Goal: Find specific page/section: Find specific page/section

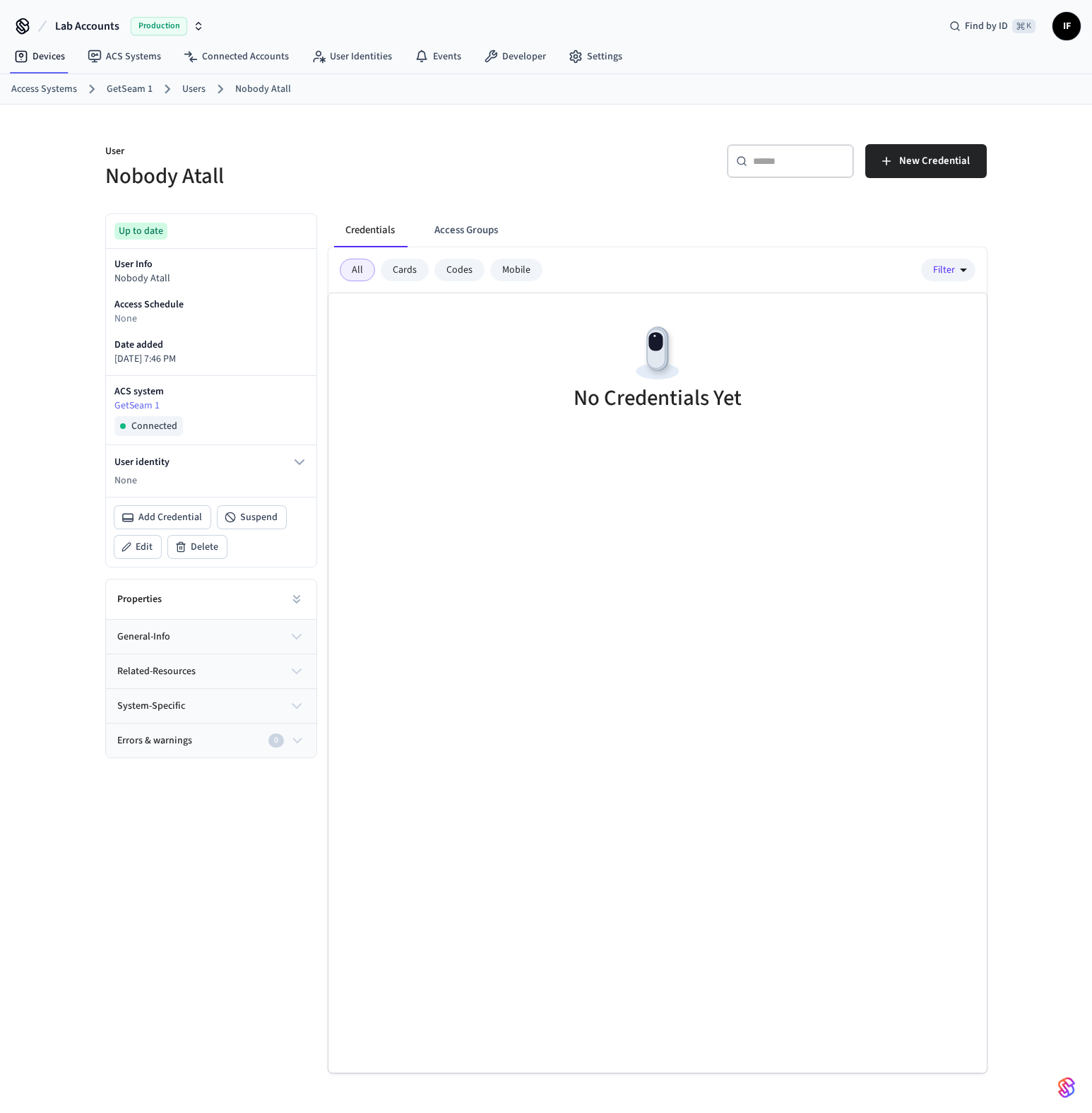
click at [363, 118] on div "User Nobody Atall ​ ​ New Credential Up to date User Info Nobody Atall Access S…" at bounding box center [546, 588] width 905 height 968
click at [358, 63] on link "User Identities" at bounding box center [352, 56] width 103 height 25
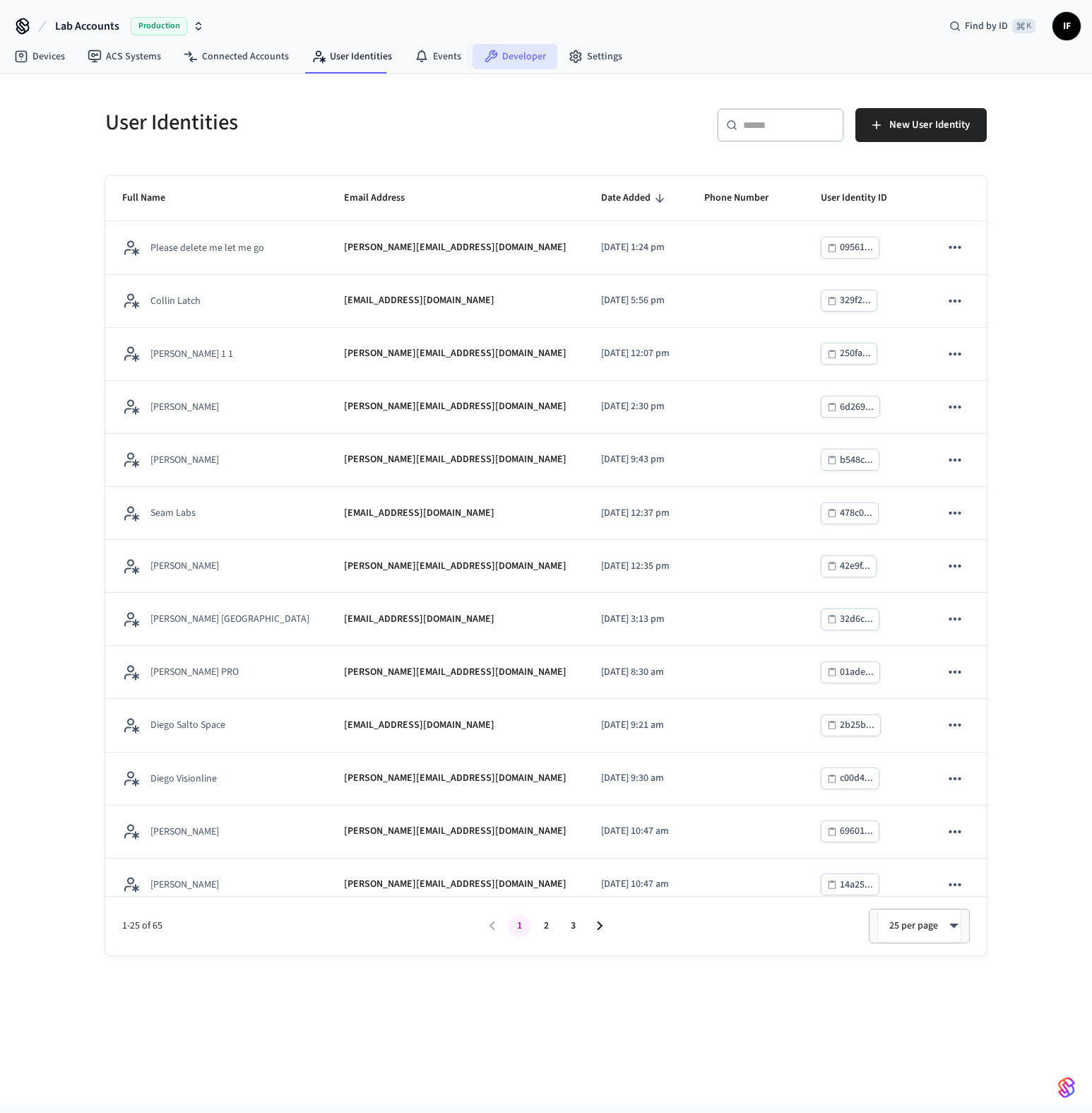
click at [515, 49] on link "Developer" at bounding box center [515, 56] width 85 height 25
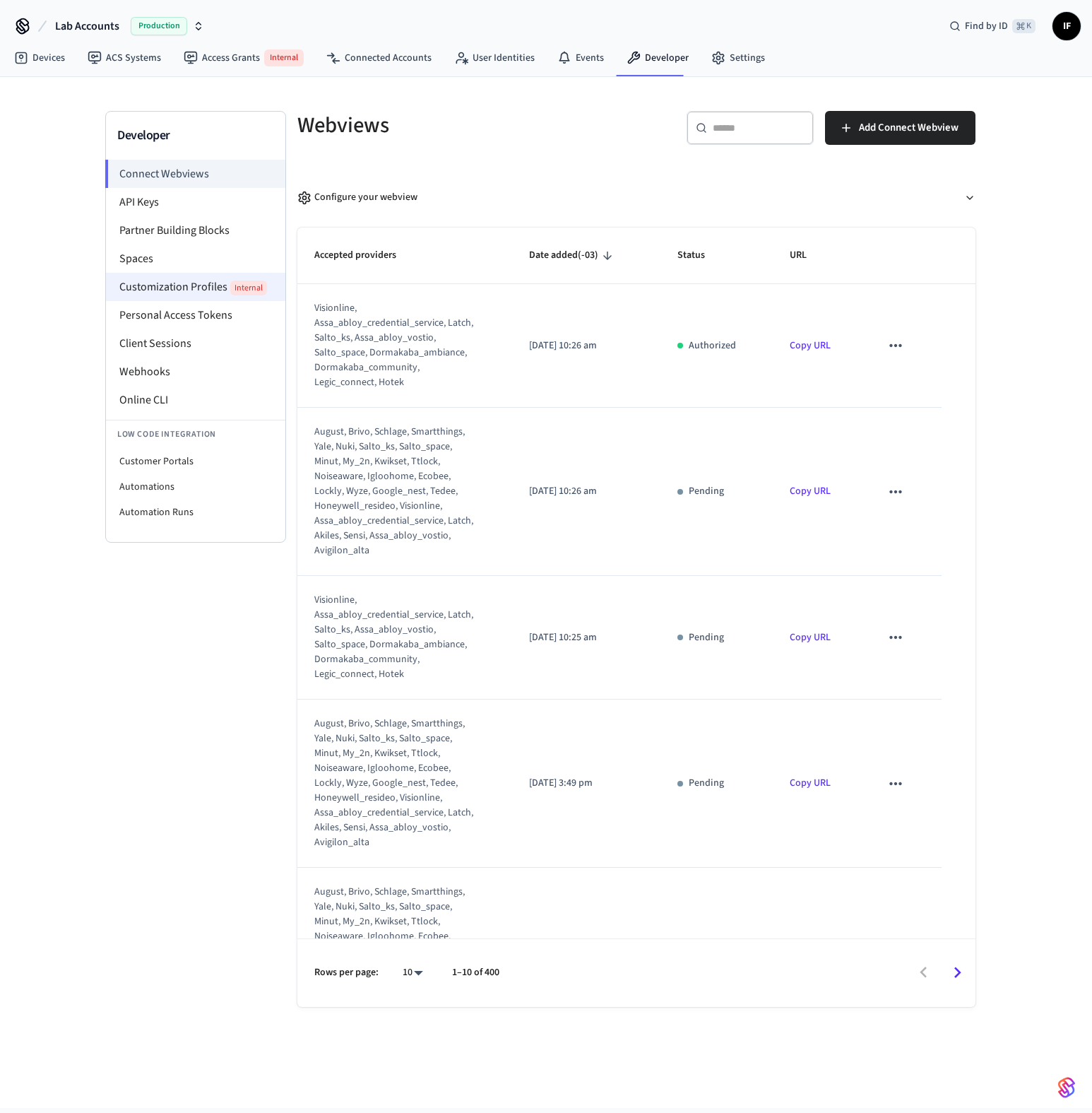
click at [196, 294] on li "Customization Profiles Internal" at bounding box center [196, 287] width 180 height 29
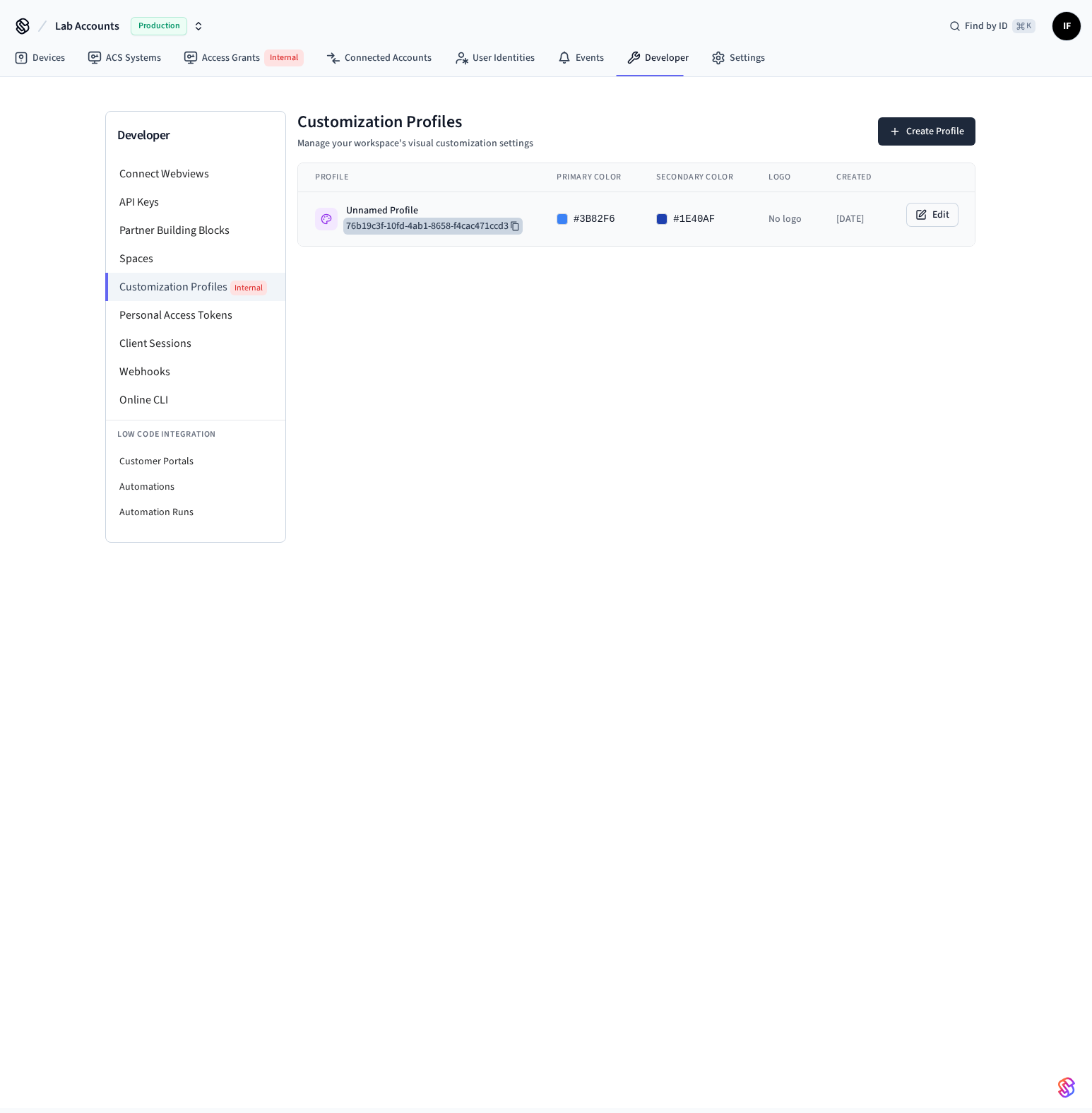
click at [498, 233] on button "76b19c3f-10fd-4ab1-8658-f4cac471ccd3" at bounding box center [433, 226] width 180 height 17
click at [475, 287] on div "Customization Profiles Manage your workspace's visual customization settings Cr…" at bounding box center [636, 327] width 701 height 431
click at [383, 500] on div "Customization Profiles Manage your workspace's visual customization settings Cr…" at bounding box center [636, 327] width 701 height 431
